Goal: Transaction & Acquisition: Purchase product/service

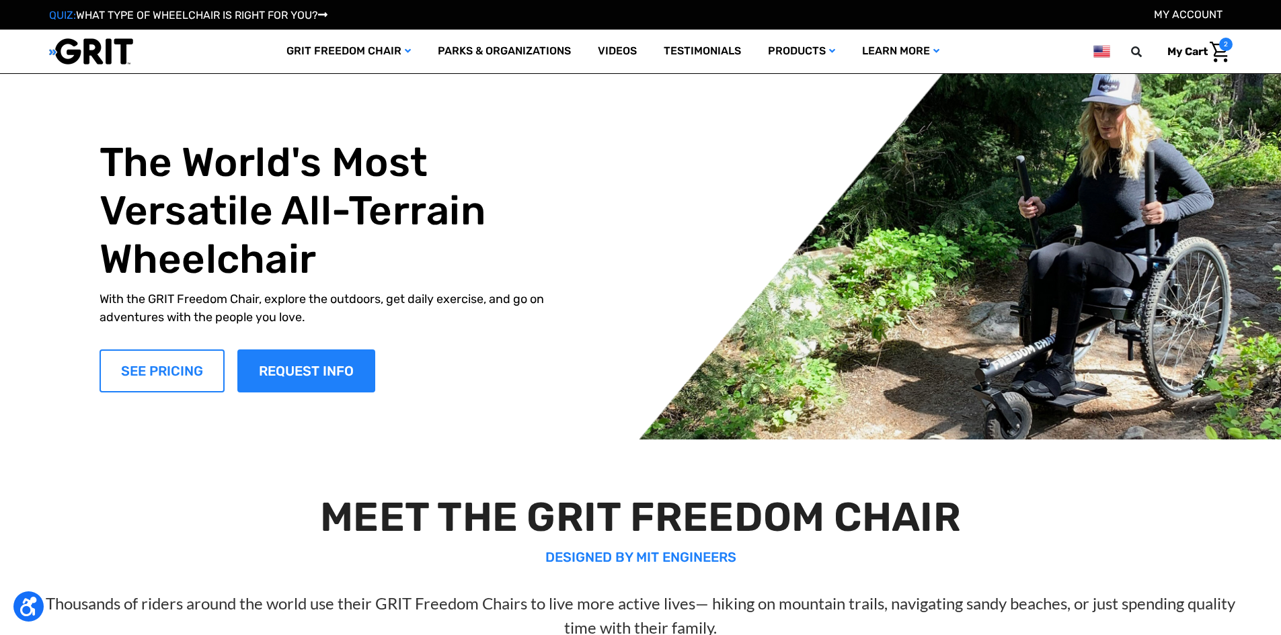
click at [213, 368] on link "SEE PRICING" at bounding box center [161, 371] width 125 height 43
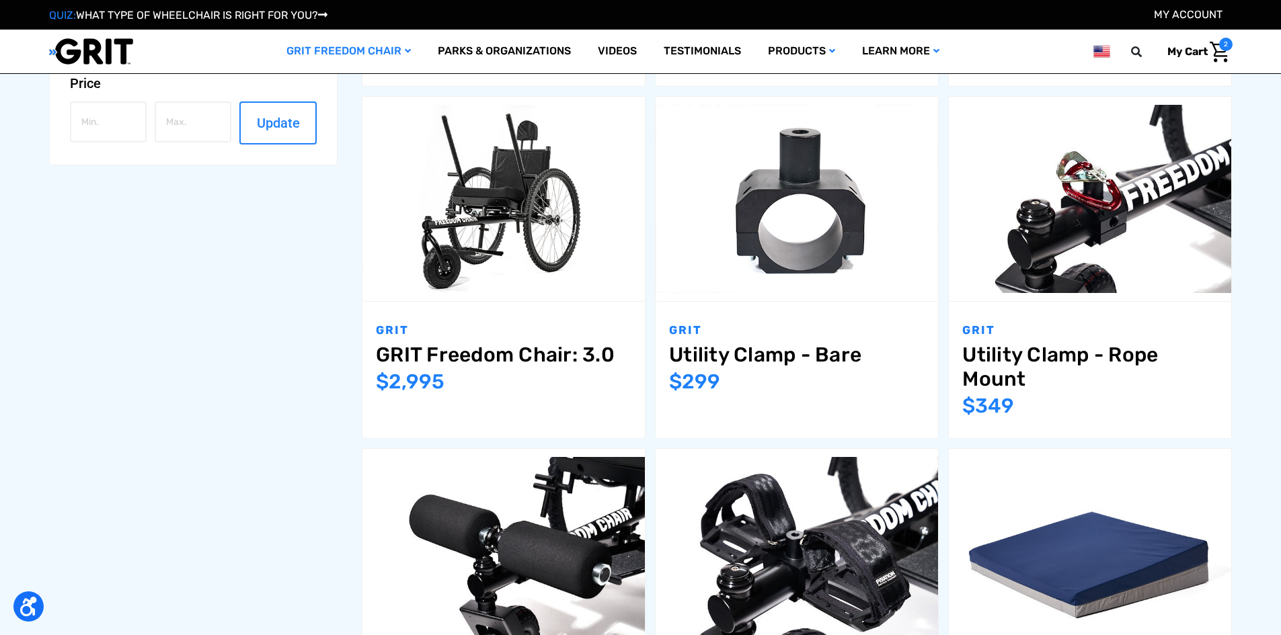
scroll to position [672, 0]
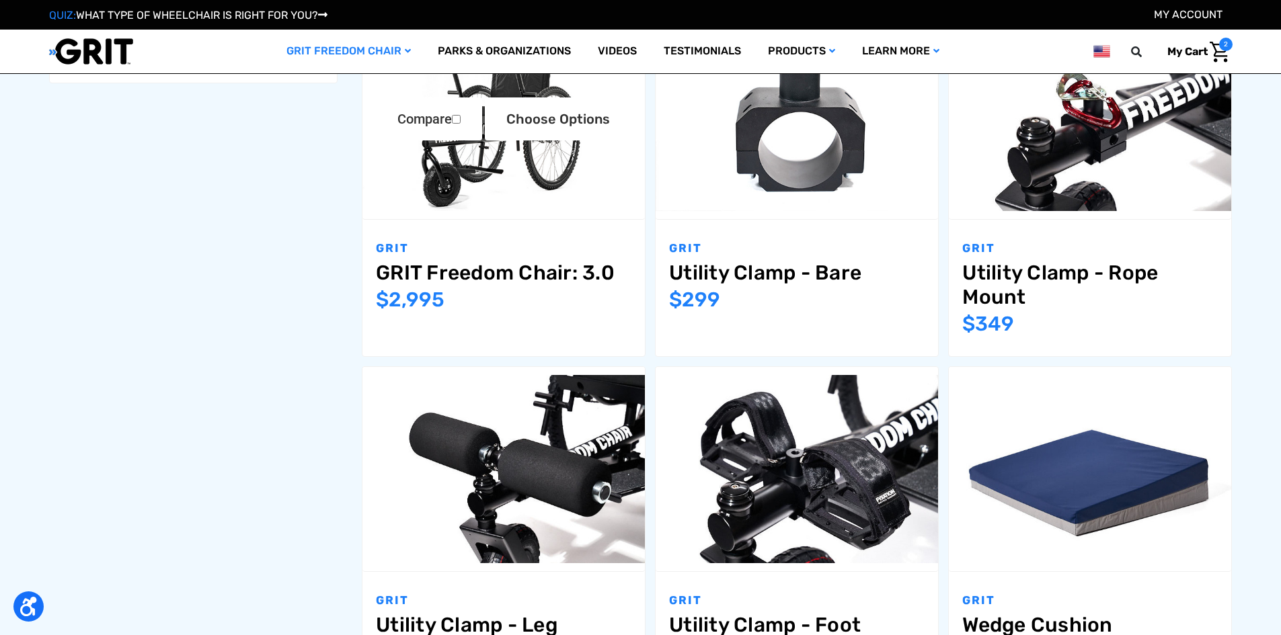
click at [551, 269] on link "GRIT Freedom Chair: 3.0" at bounding box center [503, 273] width 255 height 24
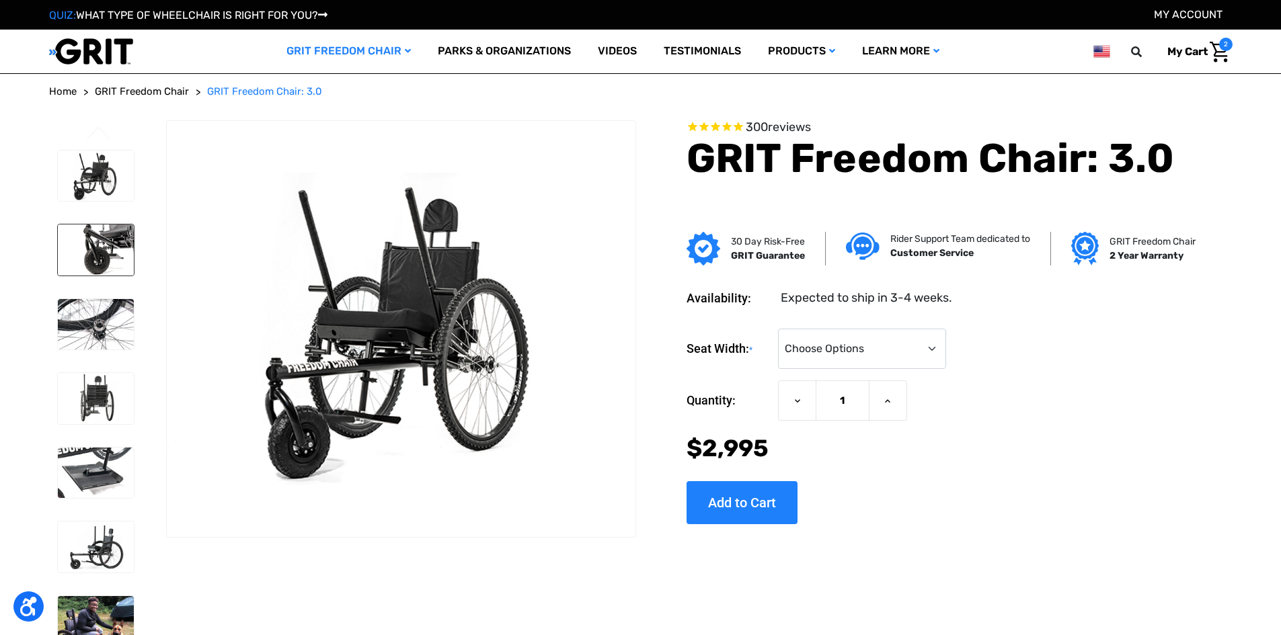
click at [105, 253] on img at bounding box center [96, 250] width 76 height 51
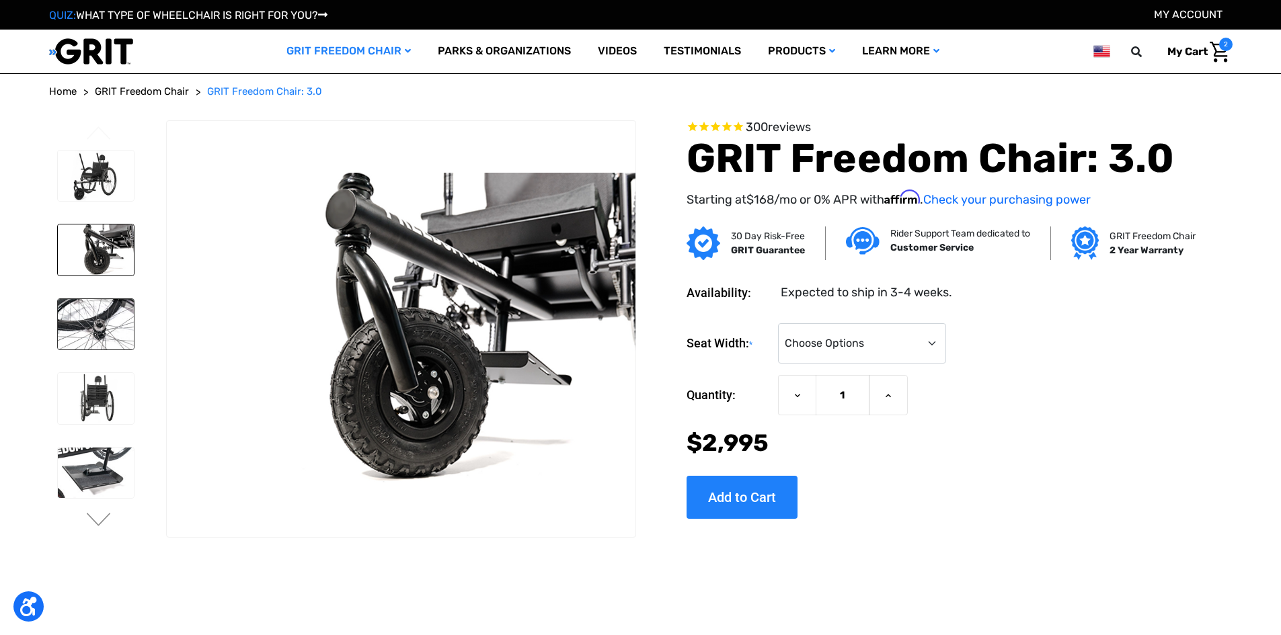
click at [102, 321] on img at bounding box center [96, 324] width 76 height 51
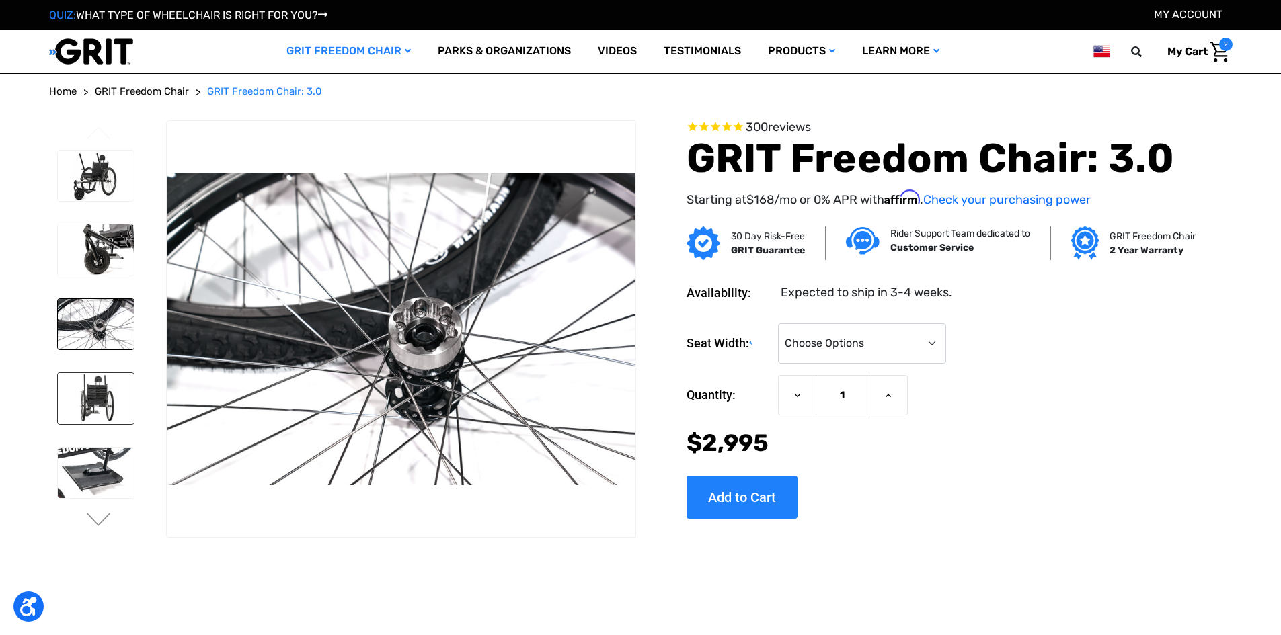
click at [105, 407] on img at bounding box center [96, 398] width 76 height 51
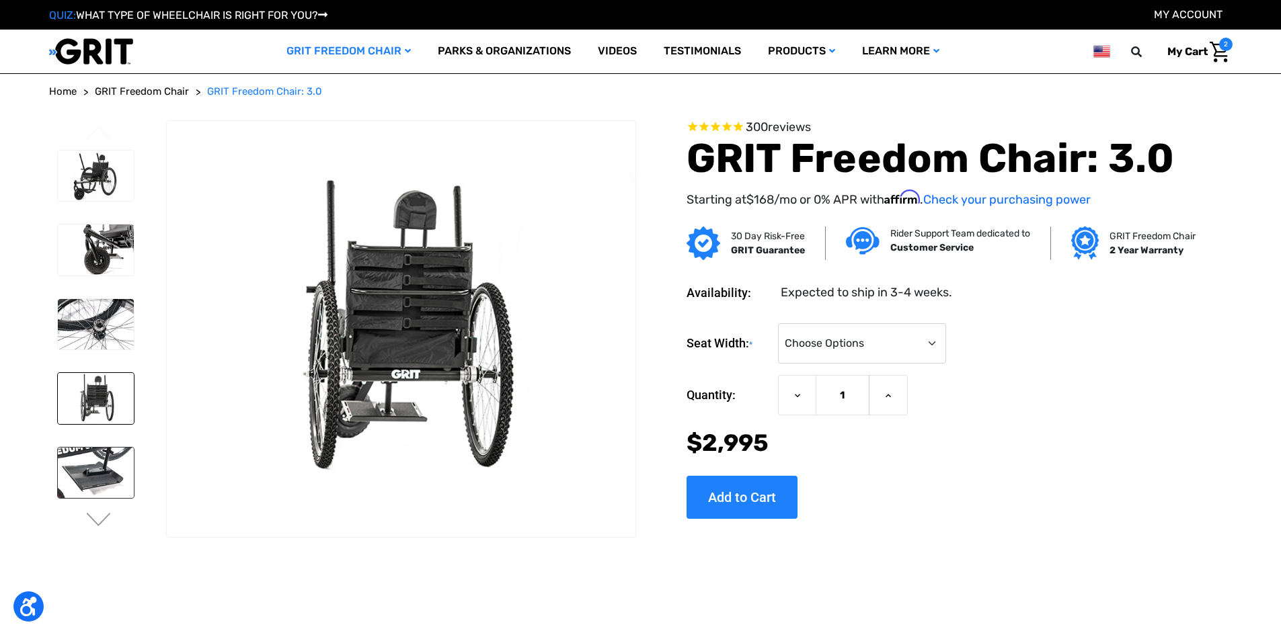
click at [98, 453] on img at bounding box center [96, 473] width 76 height 51
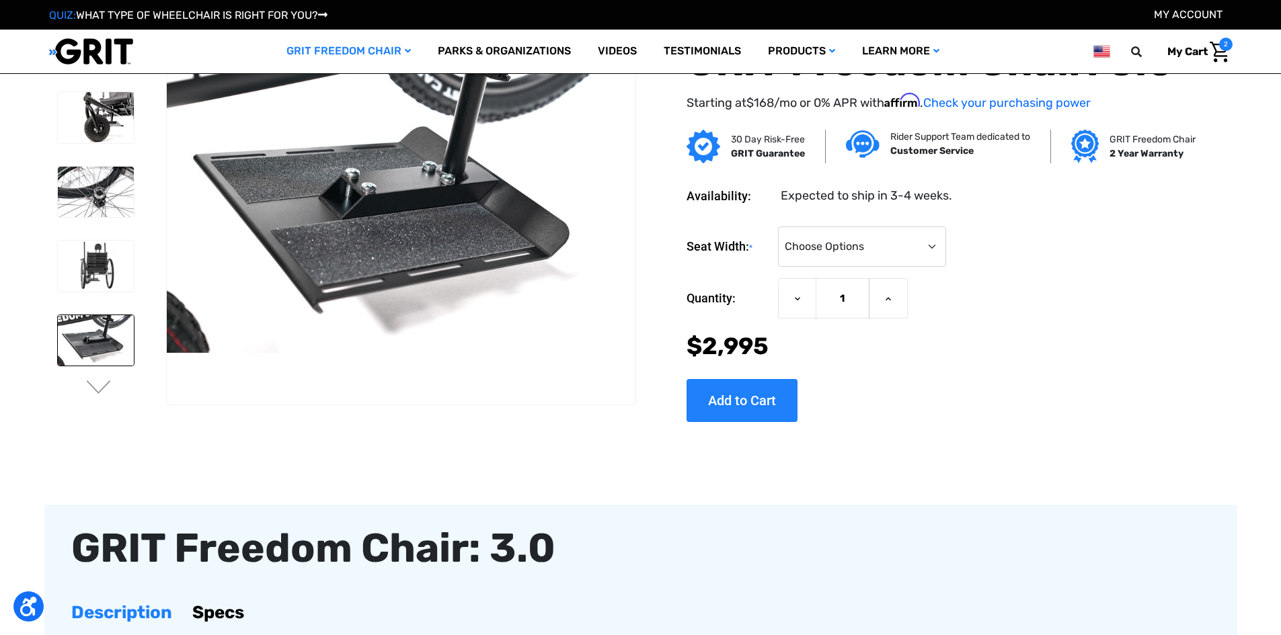
scroll to position [134, 0]
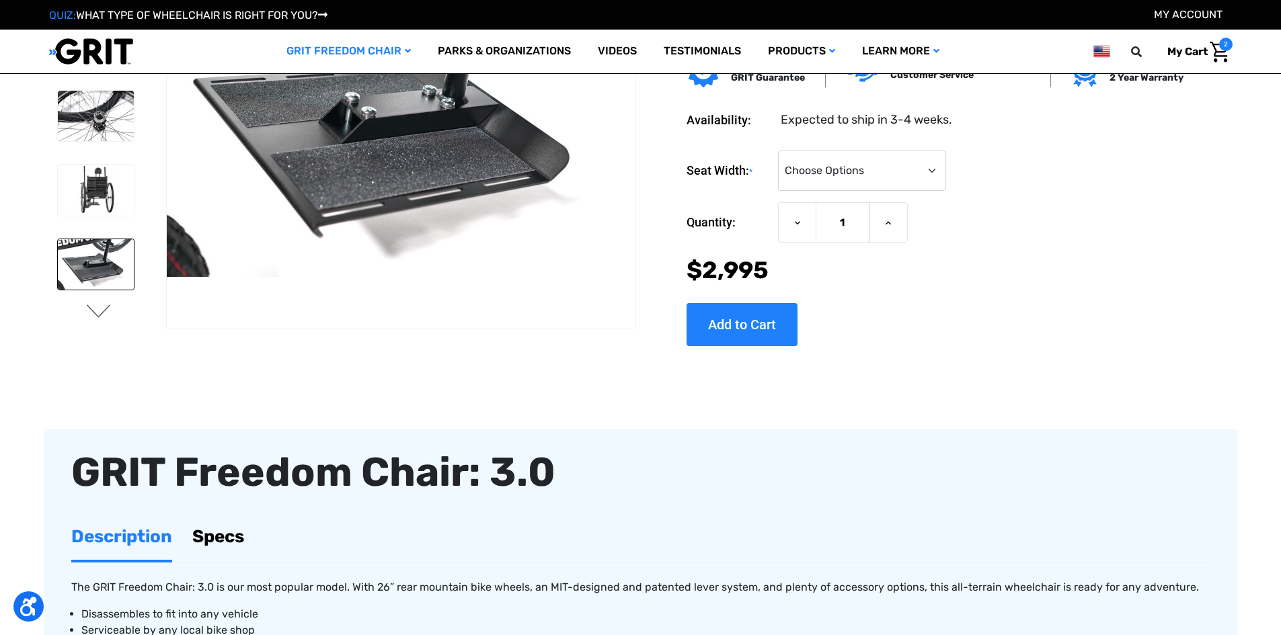
click at [99, 312] on button "Next" at bounding box center [99, 313] width 28 height 16
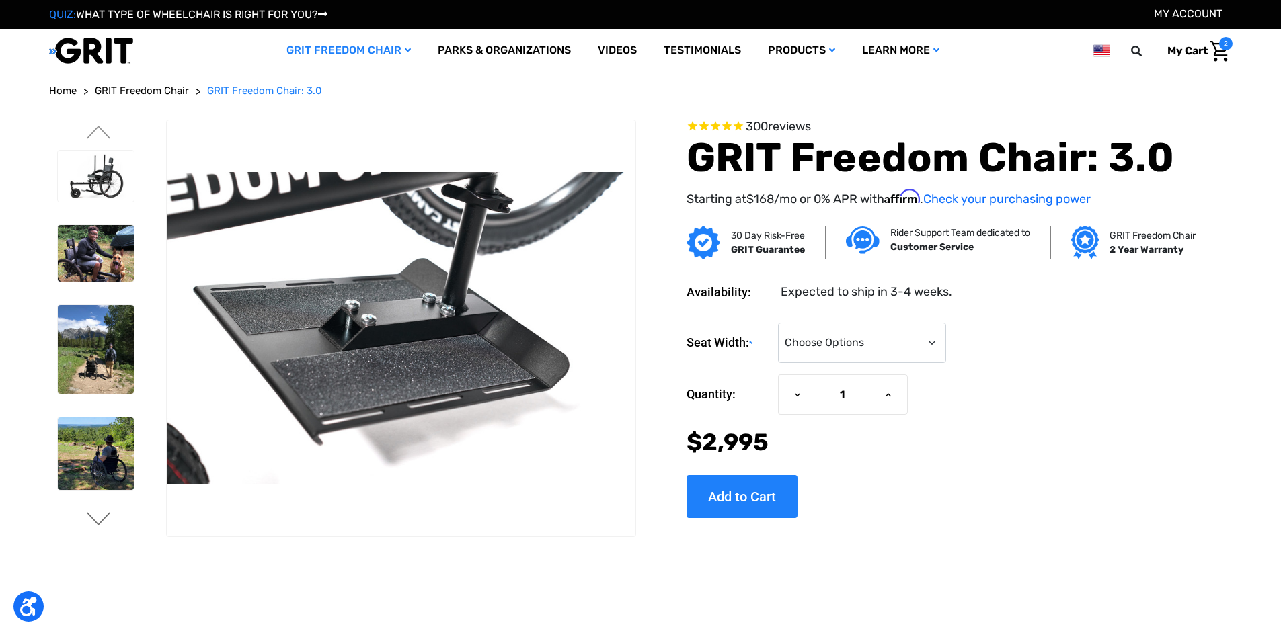
scroll to position [0, 0]
click at [111, 256] on img at bounding box center [96, 254] width 76 height 57
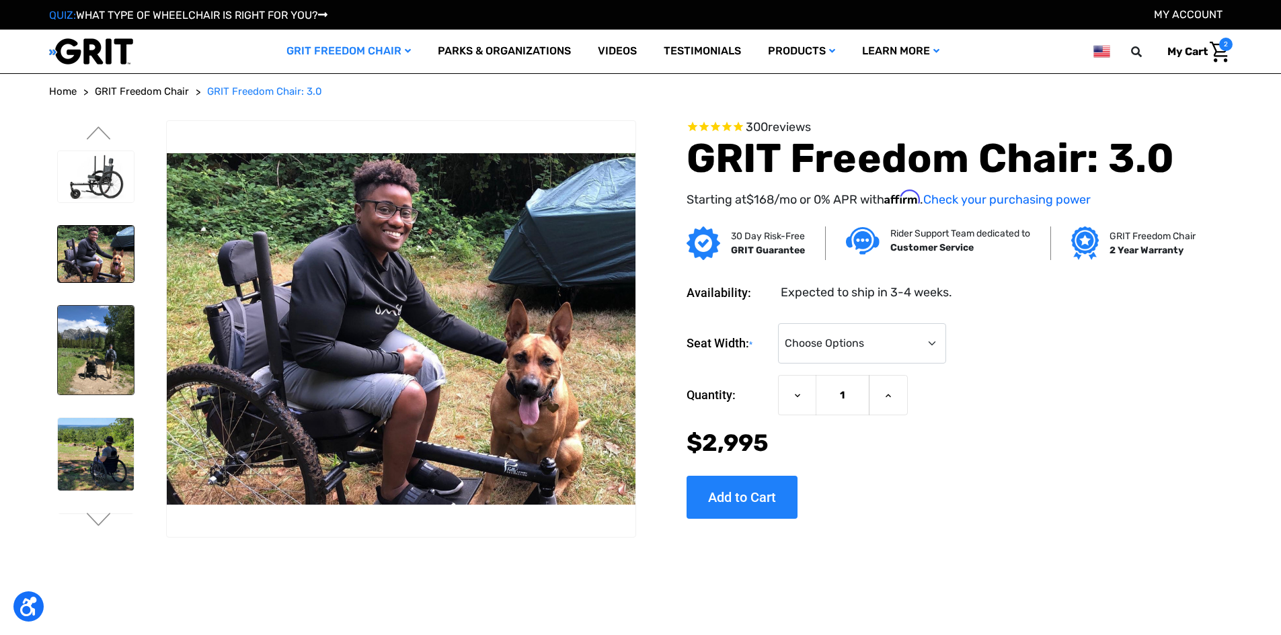
click at [97, 335] on img at bounding box center [96, 350] width 76 height 89
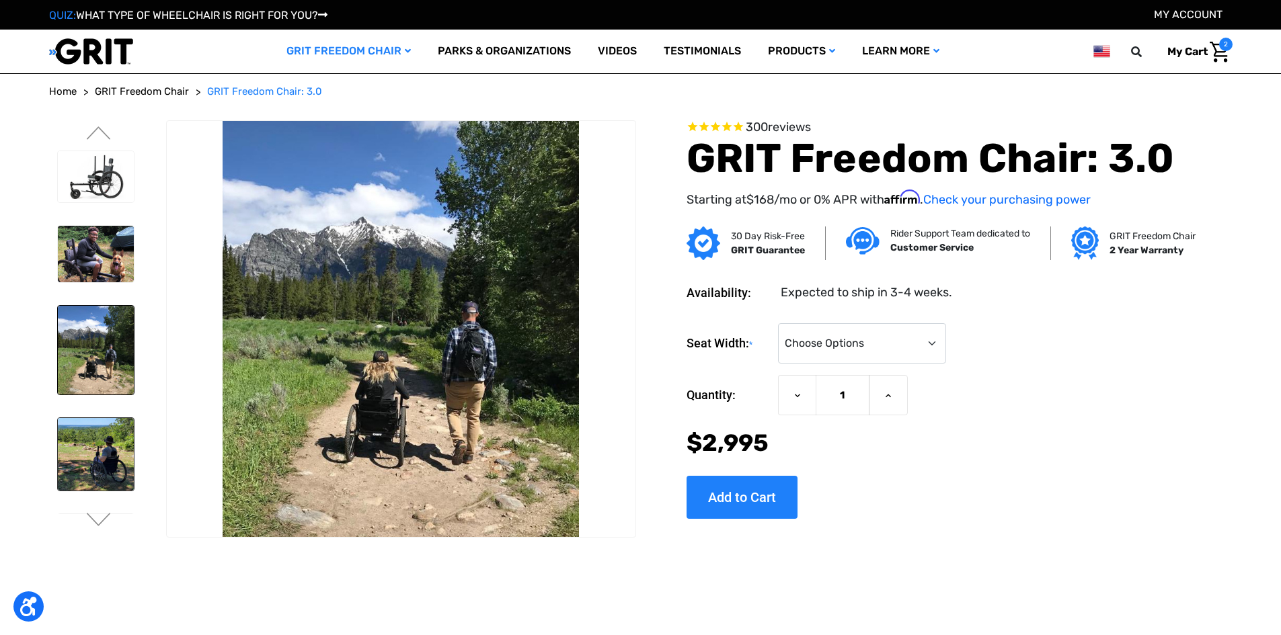
click at [111, 440] on img at bounding box center [96, 454] width 76 height 72
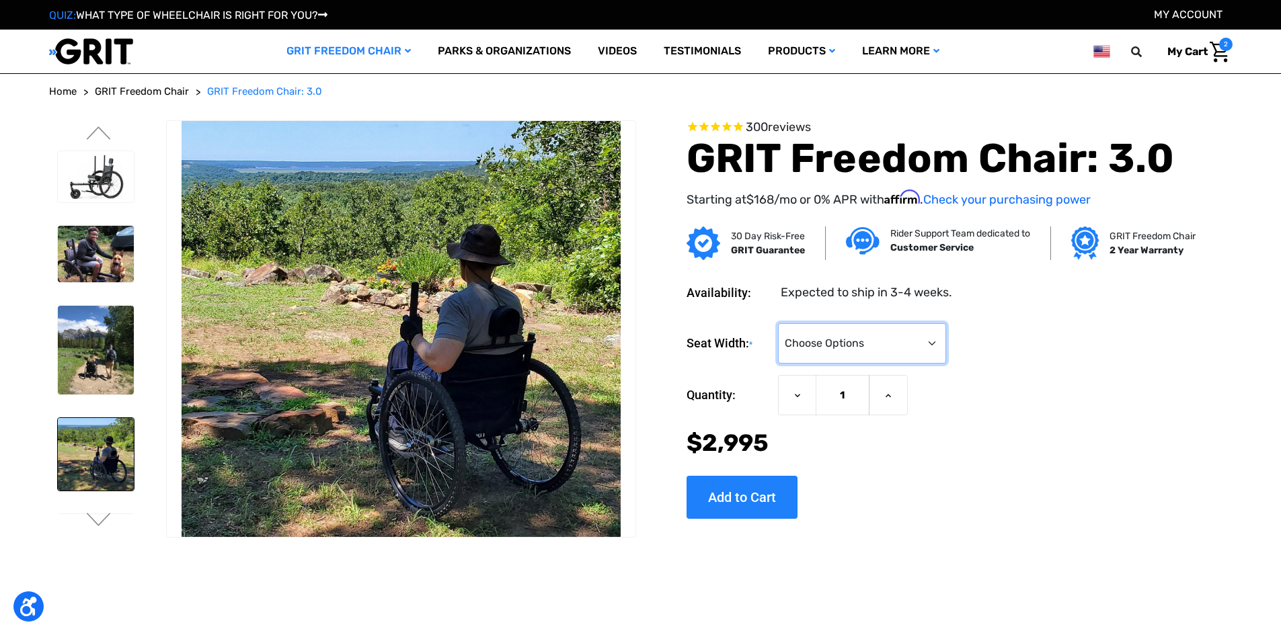
click at [929, 343] on select "Choose Options 16" 18" 20"" at bounding box center [862, 343] width 168 height 40
select select "326"
click at [778, 323] on select "Choose Options 16" 18" 20"" at bounding box center [862, 343] width 168 height 40
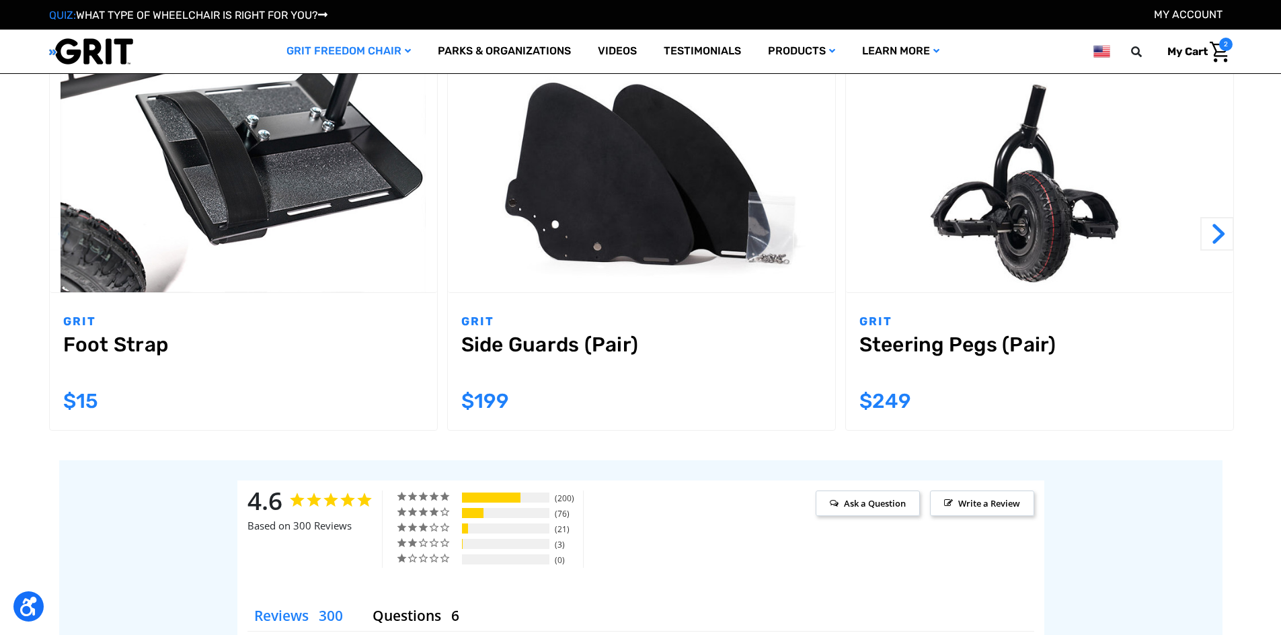
scroll to position [1344, 0]
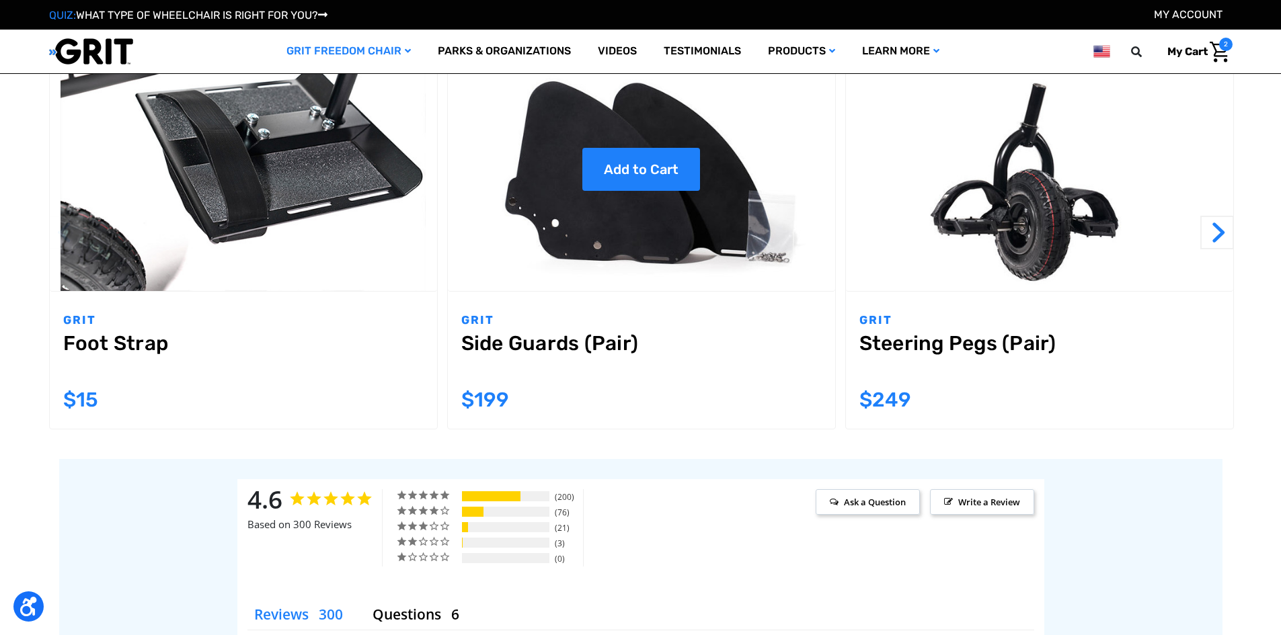
click at [657, 182] on link "Add to Cart" at bounding box center [641, 169] width 118 height 43
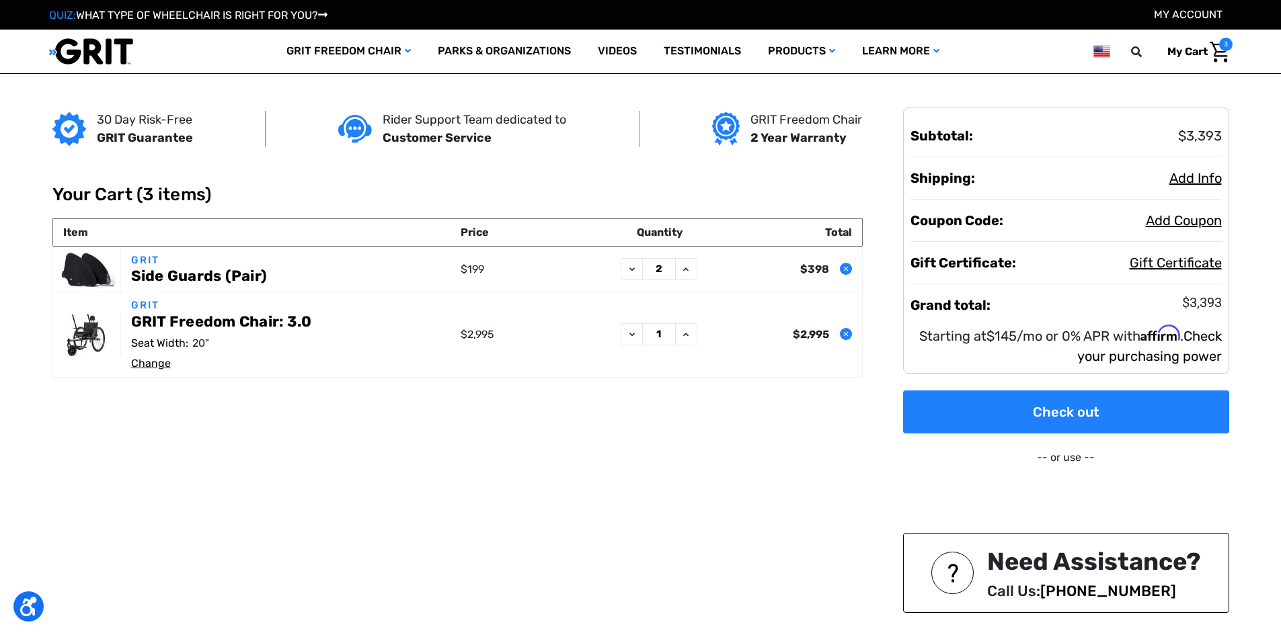
click at [1159, 357] on link "Check your purchasing power" at bounding box center [1149, 346] width 145 height 36
